Goal: Task Accomplishment & Management: Manage account settings

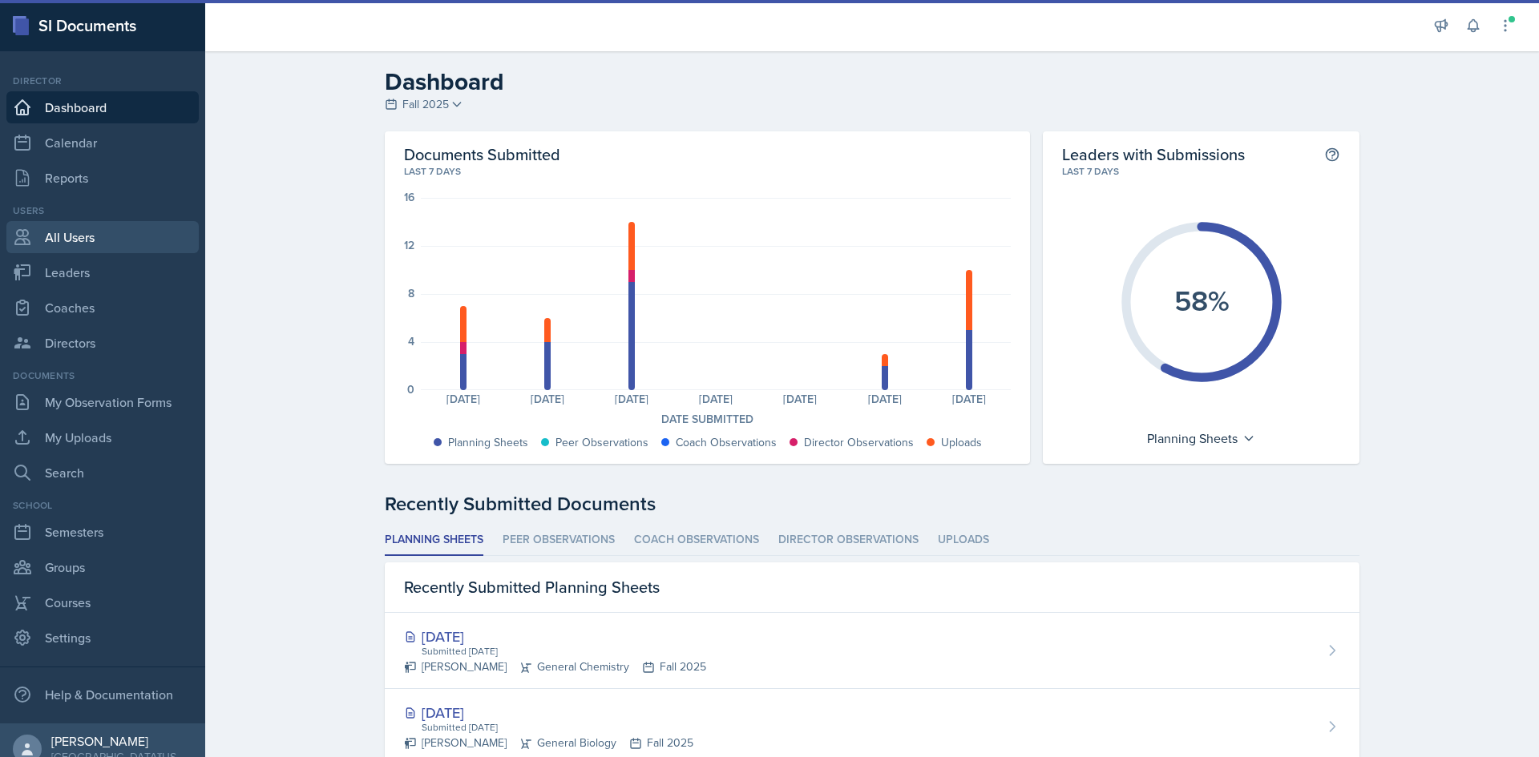
click at [74, 237] on link "All Users" at bounding box center [102, 237] width 192 height 32
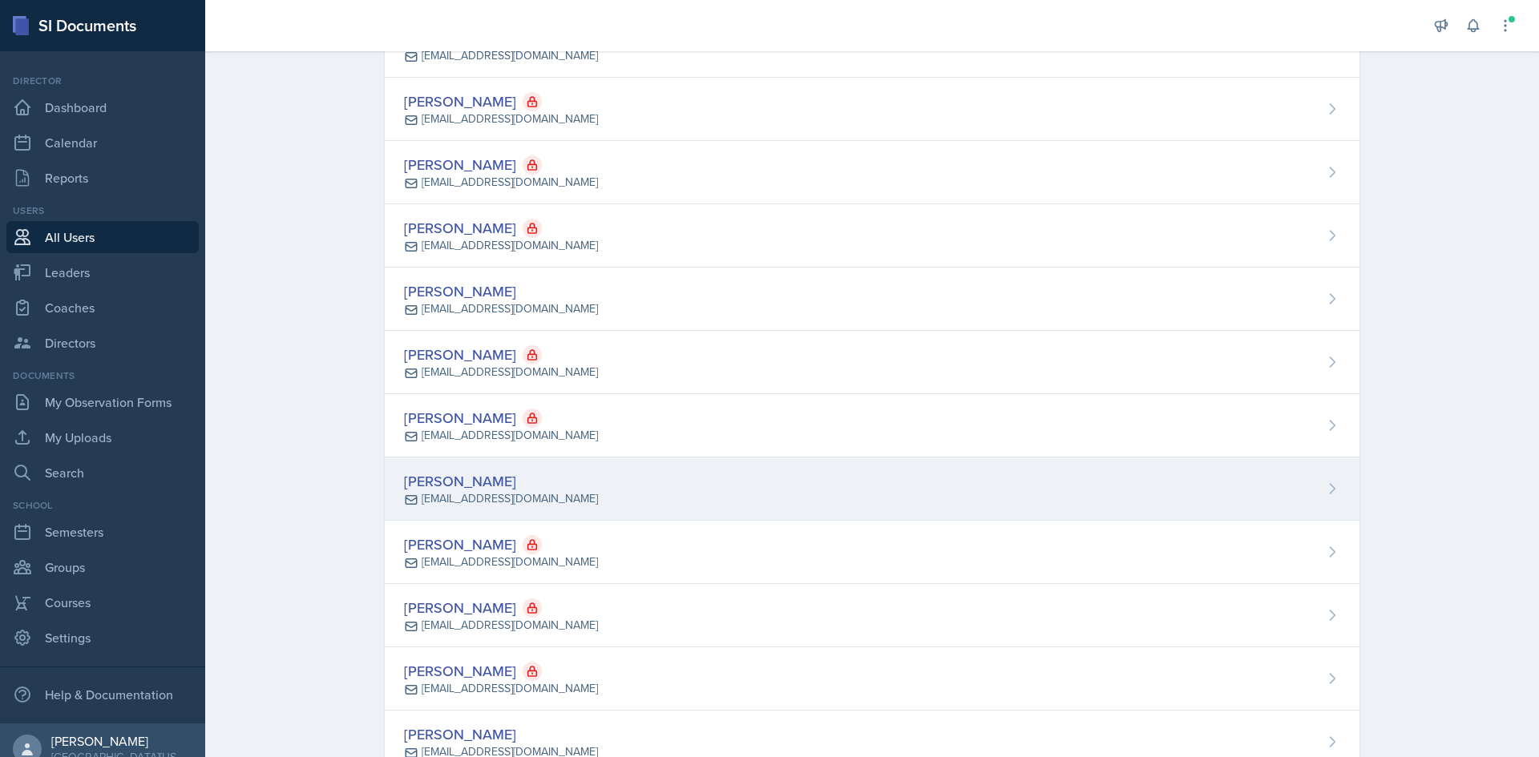
scroll to position [481, 0]
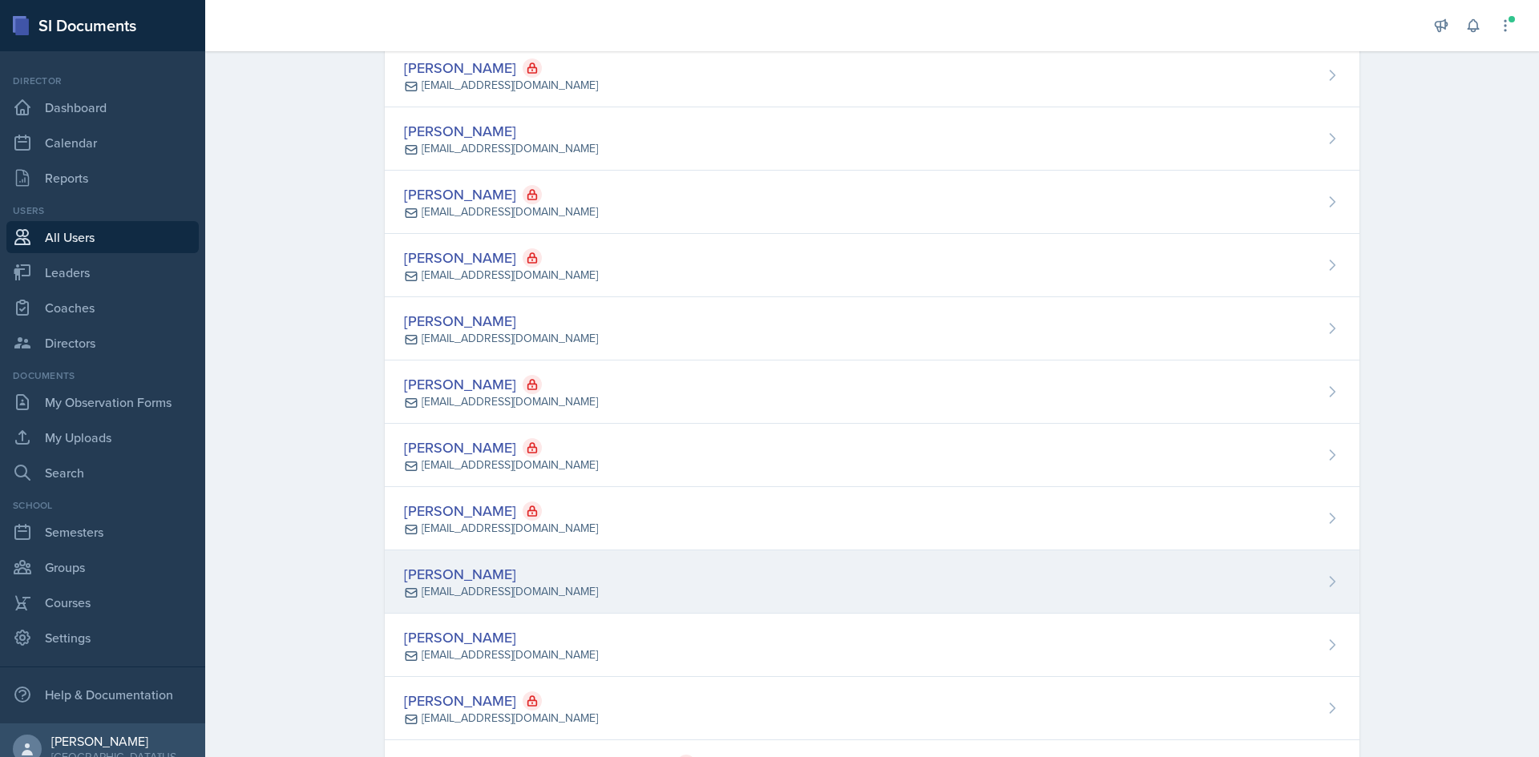
click at [594, 585] on div "[PERSON_NAME] [EMAIL_ADDRESS][DOMAIN_NAME]" at bounding box center [872, 582] width 974 height 63
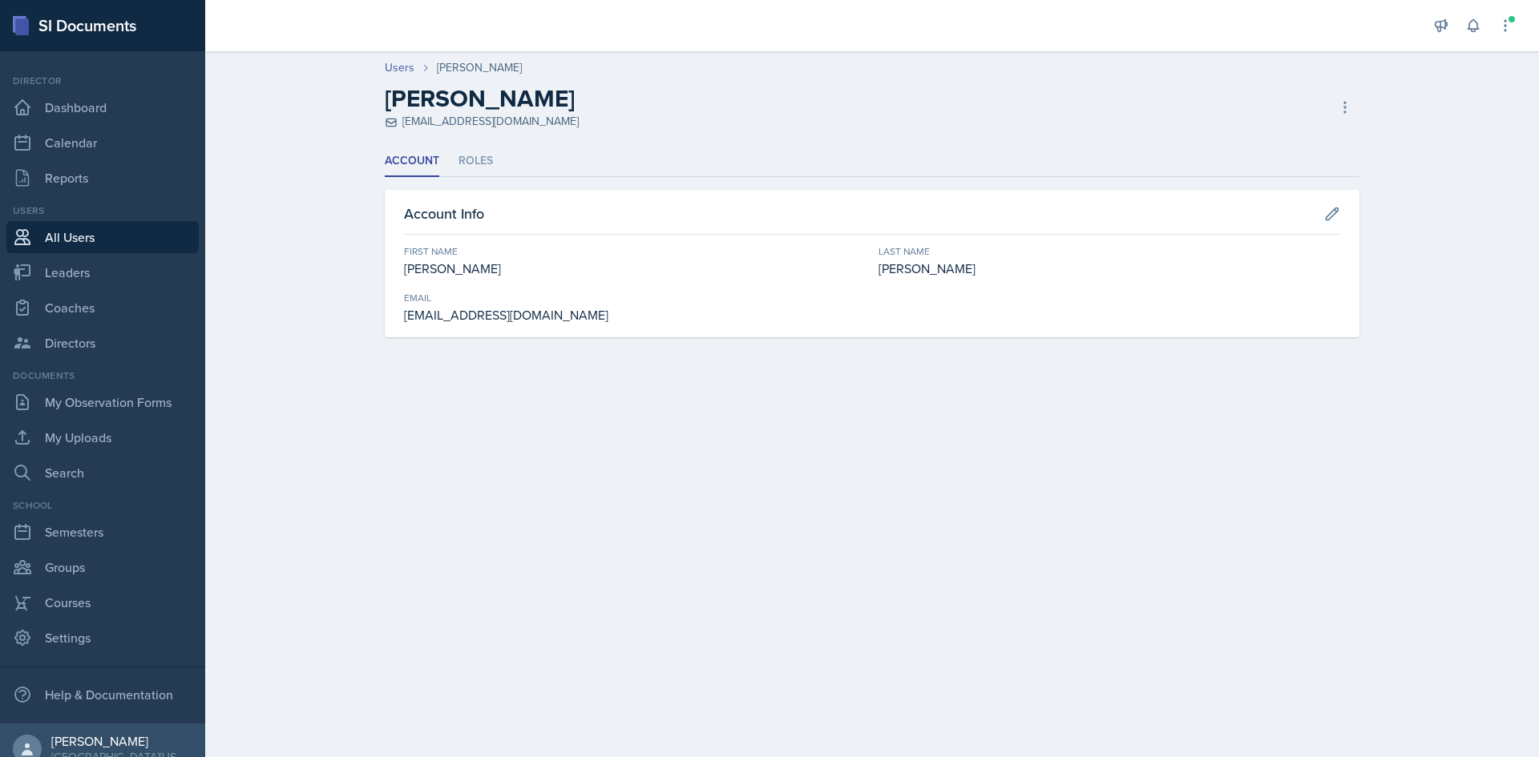
click at [1365, 104] on div "Users [PERSON_NAME] [PERSON_NAME] [EMAIL_ADDRESS][DOMAIN_NAME] Copy Invite Rese…" at bounding box center [872, 94] width 1026 height 71
click at [1349, 101] on icon at bounding box center [1345, 107] width 16 height 16
click at [1254, 171] on div "Resend Invite" at bounding box center [1276, 173] width 154 height 32
click at [1345, 100] on icon at bounding box center [1345, 107] width 16 height 16
click at [1029, 107] on div "[PERSON_NAME] [EMAIL_ADDRESS][DOMAIN_NAME] Copy Invite Resend Invite Deactivate…" at bounding box center [872, 107] width 974 height 46
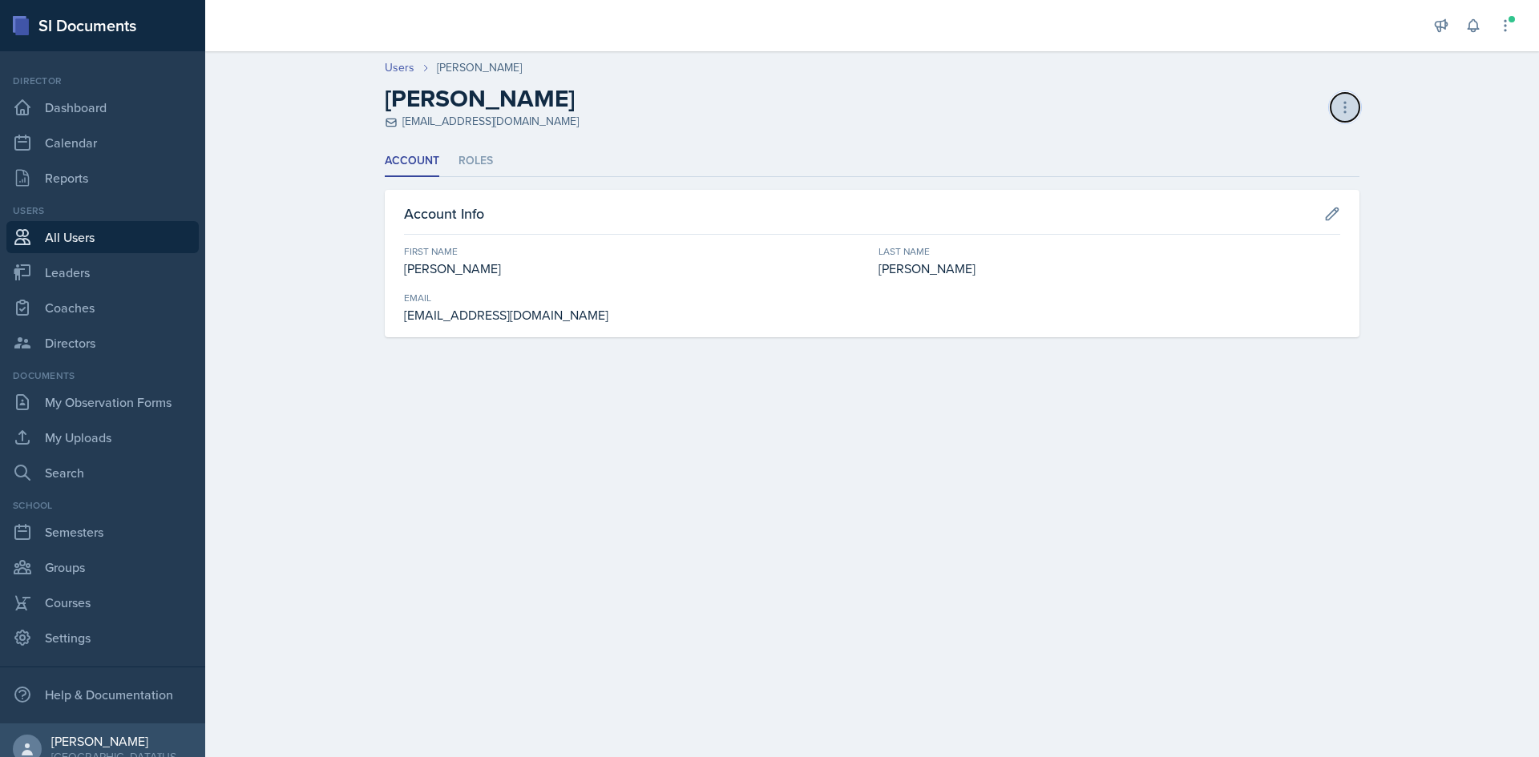
click at [1342, 107] on icon at bounding box center [1345, 107] width 16 height 16
click at [1301, 131] on div "Copy Invite" at bounding box center [1276, 141] width 154 height 32
